Goal: Task Accomplishment & Management: Complete application form

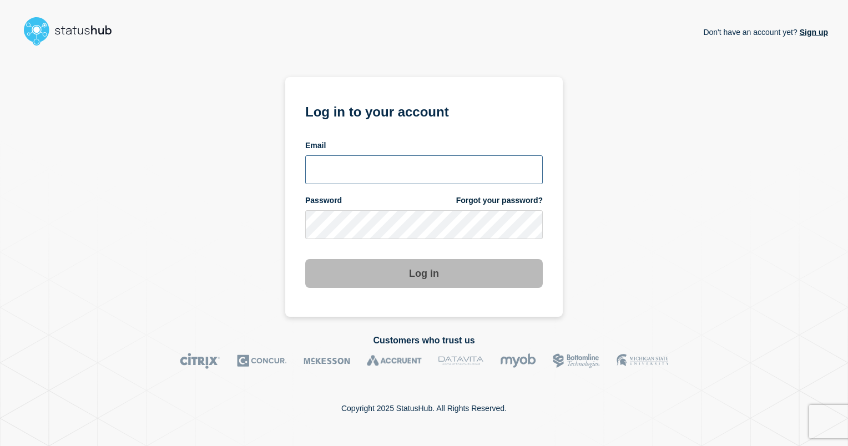
type input "ismaeel.kasper@kocho.co.uk"
click at [468, 276] on button "Log in" at bounding box center [424, 273] width 238 height 29
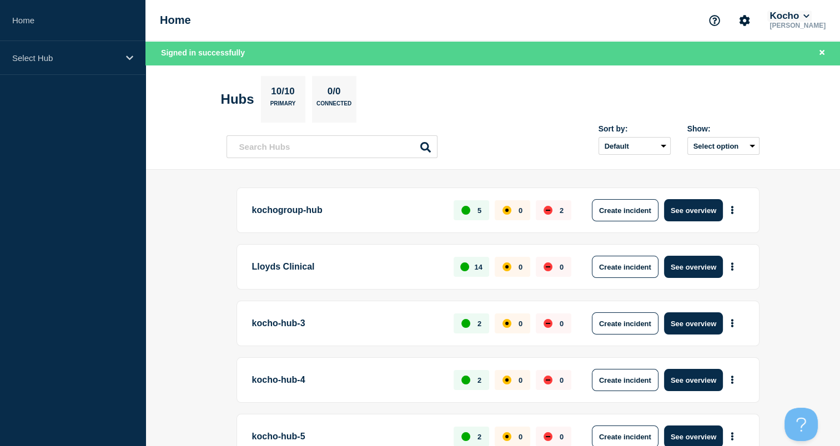
click at [809, 17] on icon at bounding box center [806, 16] width 6 height 7
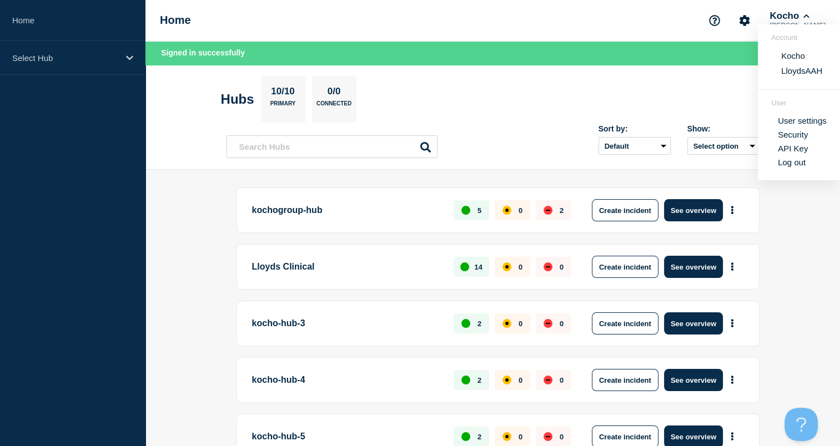
click at [791, 72] on button "LloydsAAH" at bounding box center [802, 70] width 48 height 11
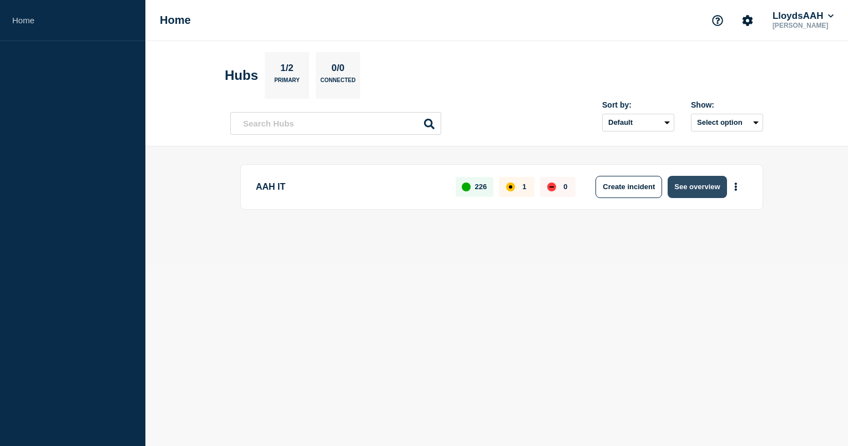
click at [692, 184] on button "See overview" at bounding box center [697, 187] width 59 height 22
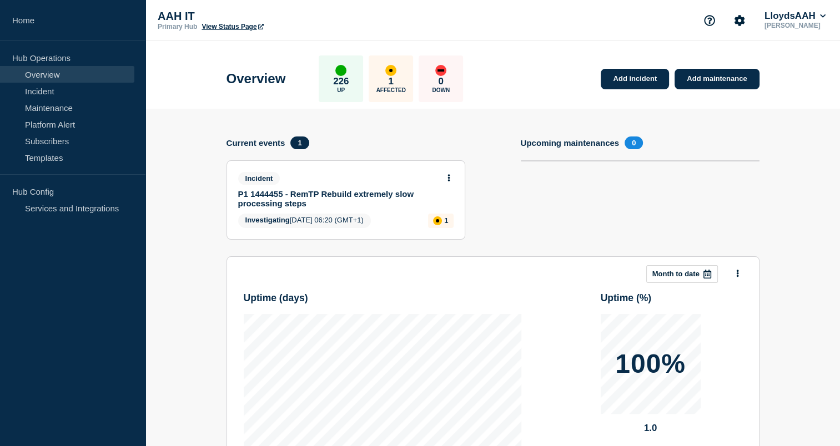
click at [366, 193] on link "P1 1444455 - RemTP Rebuild extremely slow processing steps" at bounding box center [338, 198] width 200 height 19
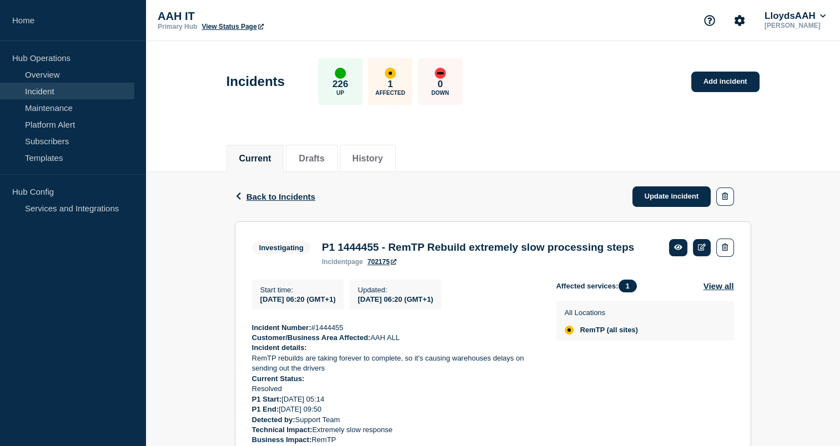
click at [537, 210] on div "Back Back to Incidents Update incident" at bounding box center [493, 196] width 516 height 49
drag, startPoint x: 466, startPoint y: 195, endPoint x: 437, endPoint y: 200, distance: 29.3
click at [437, 200] on div "Back Back to Incidents Update incident" at bounding box center [493, 196] width 516 height 49
click at [699, 245] on icon at bounding box center [702, 247] width 8 height 7
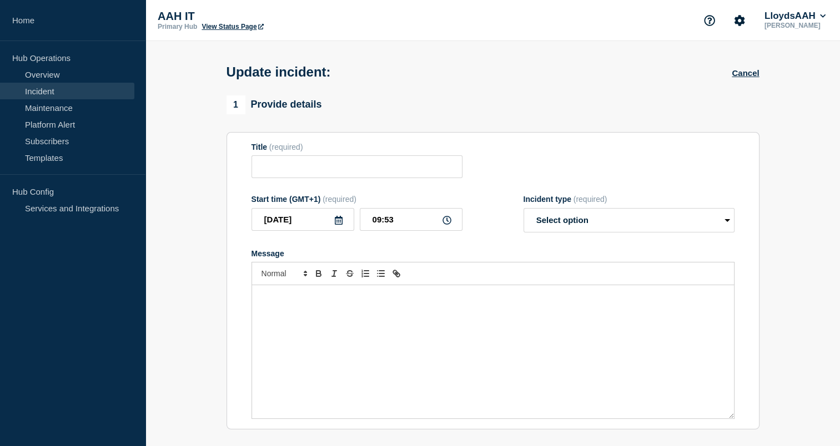
type input "P1 1444455 - RemTP Rebuild extremely slow processing steps"
type input "06:20"
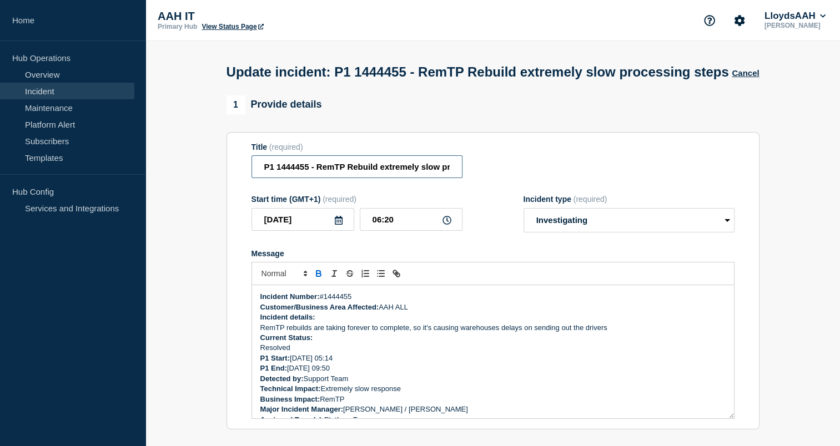
drag, startPoint x: 335, startPoint y: 191, endPoint x: 209, endPoint y: 220, distance: 128.8
click at [209, 220] on section "1 Provide details Title (required) P1 1444455 - RemTP Rebuild extremely slow pr…" at bounding box center [492, 442] width 694 height 694
drag, startPoint x: 317, startPoint y: 190, endPoint x: 325, endPoint y: 182, distance: 11.4
click at [322, 152] on div "Title (required)" at bounding box center [356, 147] width 211 height 9
click at [218, 258] on section "1 Provide details Title (required) P1 1444455 - RemTP Rebuild extremely slow pr…" at bounding box center [492, 442] width 694 height 694
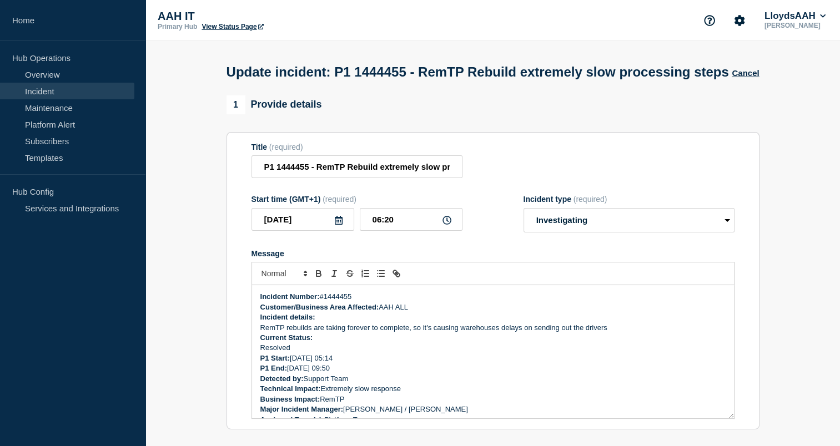
click at [175, 304] on section "1 Provide details Title (required) P1 1444455 - RemTP Rebuild extremely slow pr…" at bounding box center [492, 442] width 694 height 694
drag, startPoint x: 531, startPoint y: 165, endPoint x: 465, endPoint y: 153, distance: 67.1
drag, startPoint x: 528, startPoint y: 255, endPoint x: 514, endPoint y: 261, distance: 15.5
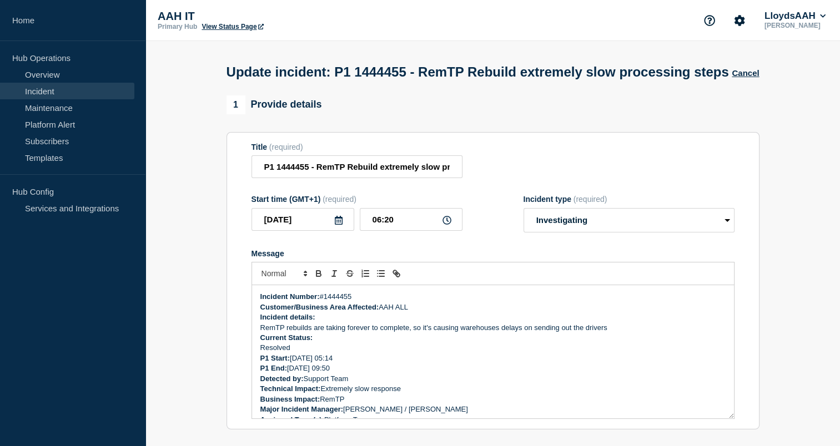
click at [511, 262] on form "Title (required) P1 1444455 - RemTP Rebuild extremely slow processing steps Sta…" at bounding box center [492, 281] width 483 height 277
click at [691, 233] on select "Select option Investigating Identified Monitoring Resolved" at bounding box center [628, 220] width 211 height 24
select select "resolved"
click at [523, 230] on select "Select option Investigating Identified Monitoring Resolved" at bounding box center [628, 220] width 211 height 24
click at [571, 233] on select "Select option Investigating Identified Monitoring Resolved" at bounding box center [628, 220] width 211 height 24
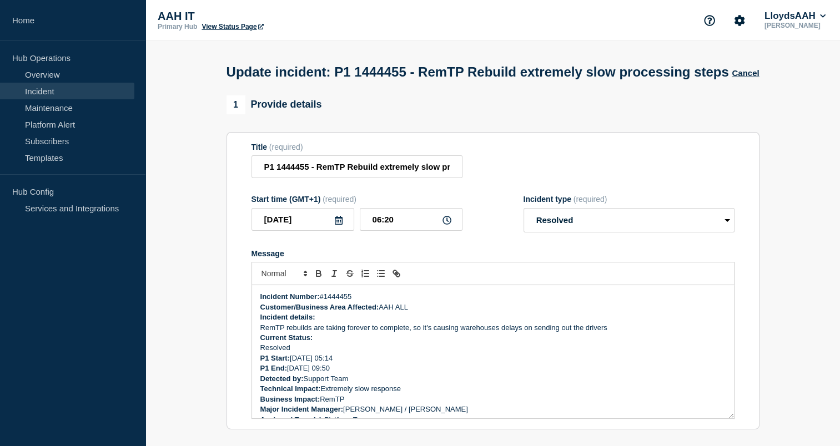
click at [508, 233] on div "Start time (GMT+1) (required) 2025-08-22 06:20 Incident type (required) Select …" at bounding box center [492, 214] width 483 height 38
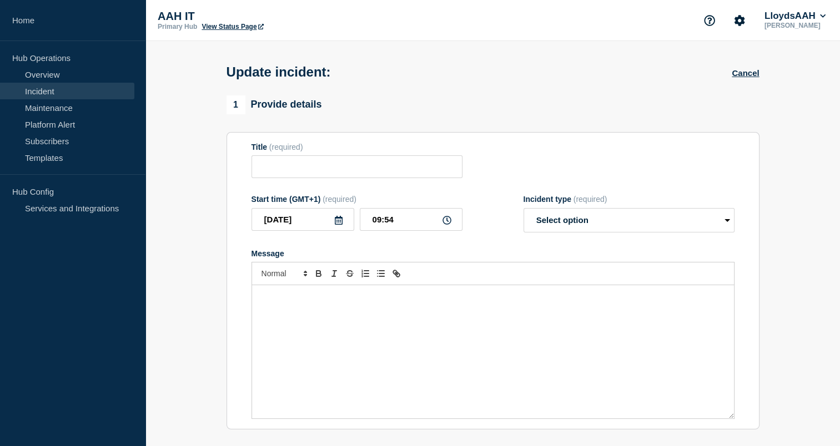
type input "P1 1444455 - RemTP Rebuild extremely slow processing steps"
type input "06:20"
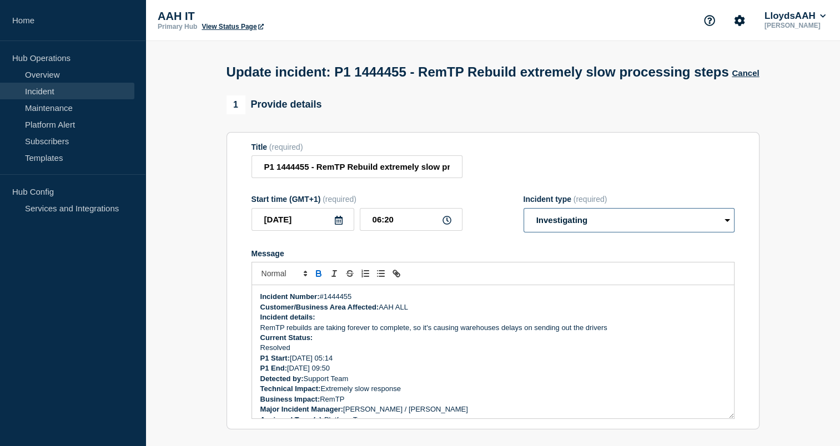
click at [556, 233] on select "Select option Investigating Identified Monitoring Resolved" at bounding box center [628, 220] width 211 height 24
click at [507, 258] on div "Message" at bounding box center [492, 253] width 483 height 9
drag, startPoint x: 520, startPoint y: 266, endPoint x: 502, endPoint y: 269, distance: 18.6
click at [502, 269] on form "Title (required) P1 1444455 - RemTP Rebuild extremely slow processing steps Sta…" at bounding box center [492, 281] width 483 height 277
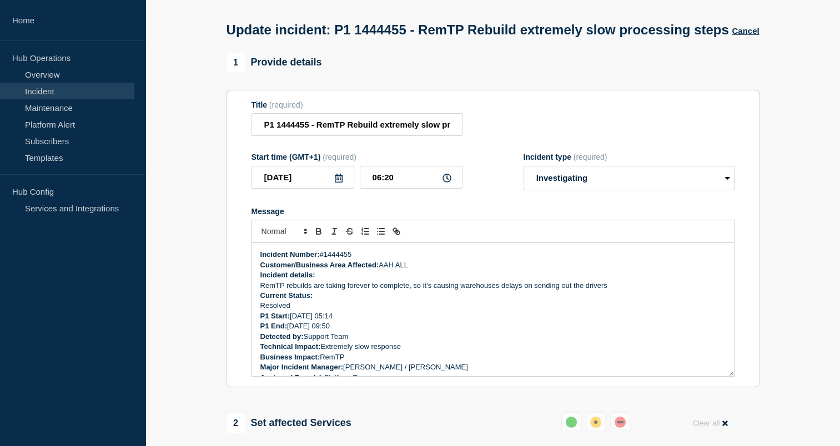
scroll to position [68, 0]
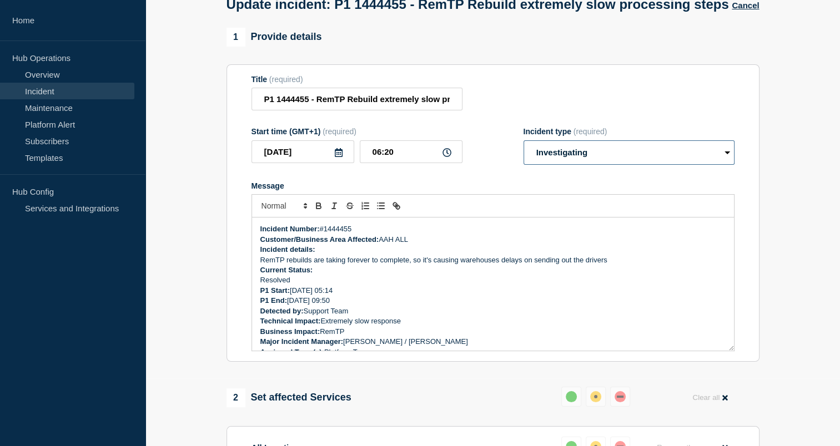
click at [579, 165] on select "Select option Investigating Identified Monitoring Resolved" at bounding box center [628, 152] width 211 height 24
select select "resolved"
click at [523, 162] on select "Select option Investigating Identified Monitoring Resolved" at bounding box center [628, 152] width 211 height 24
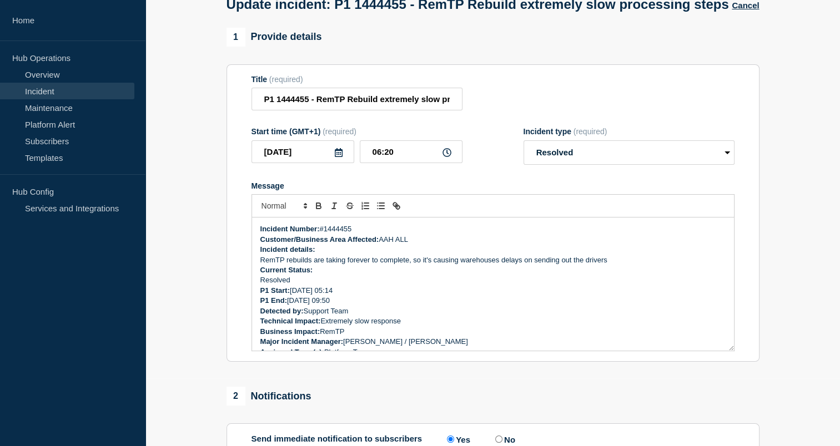
click at [475, 190] on div "Message" at bounding box center [492, 186] width 483 height 9
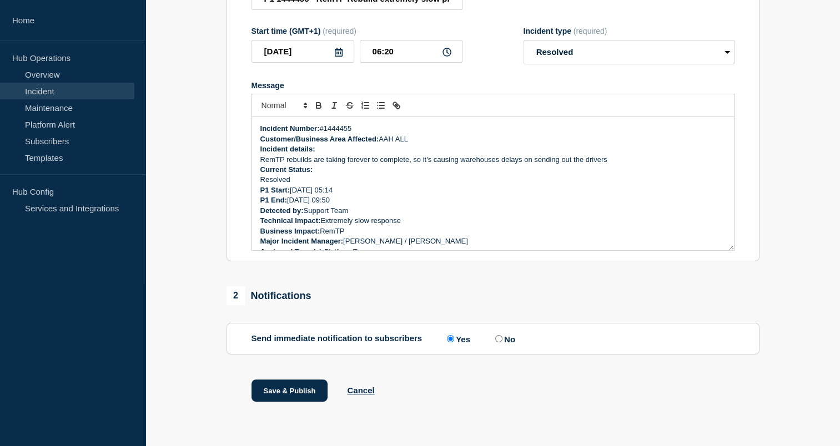
scroll to position [191, 0]
click at [294, 389] on button "Save & Publish" at bounding box center [289, 391] width 77 height 22
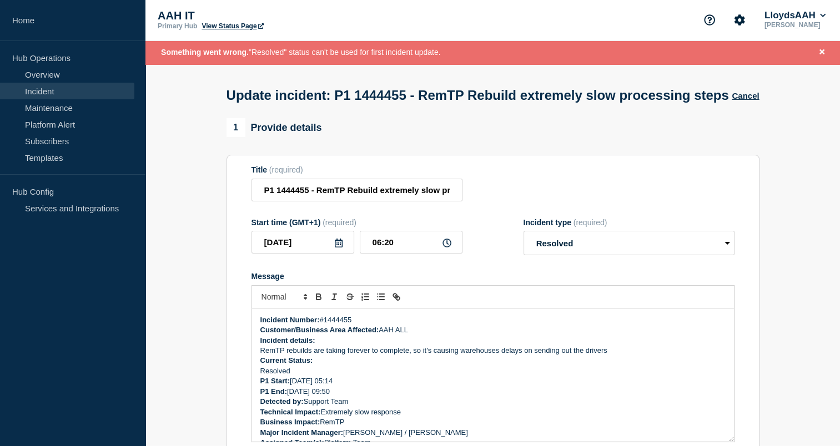
scroll to position [0, 0]
